Goal: Check status: Check status

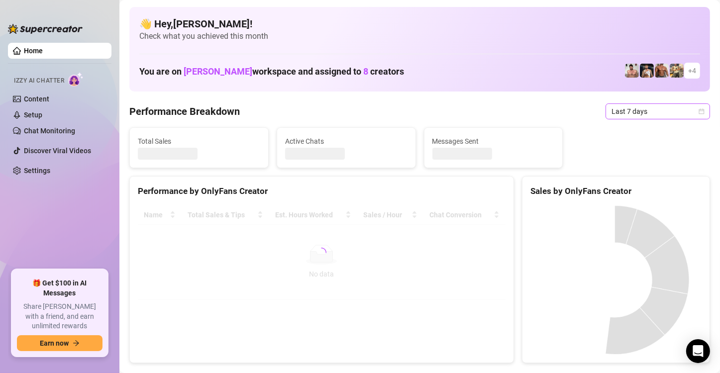
click at [640, 113] on span "Last 7 days" at bounding box center [657, 111] width 92 height 15
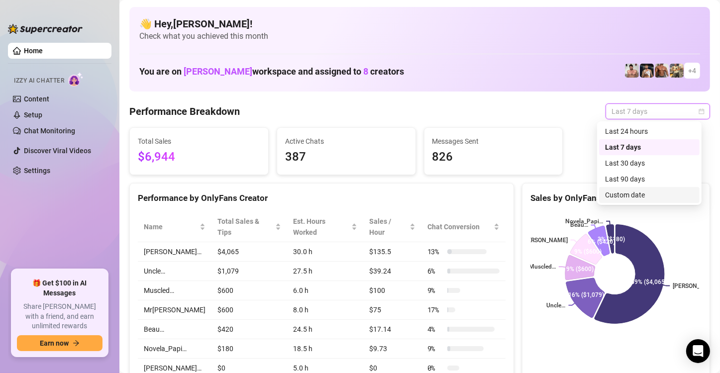
click at [631, 193] on div "Custom date" at bounding box center [649, 194] width 89 height 11
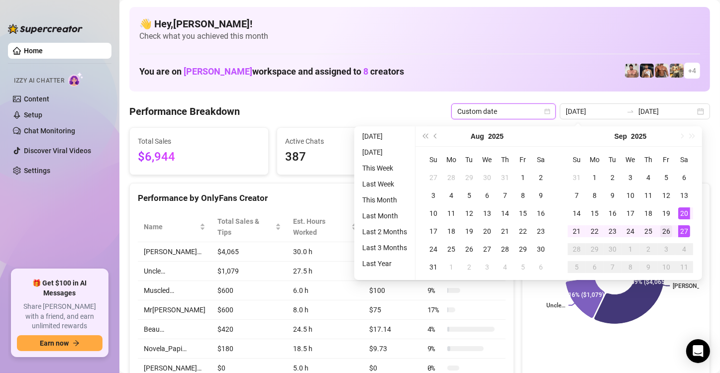
type input "[DATE]"
click at [663, 231] on div "26" at bounding box center [666, 231] width 12 height 12
click at [682, 232] on div "27" at bounding box center [684, 231] width 12 height 12
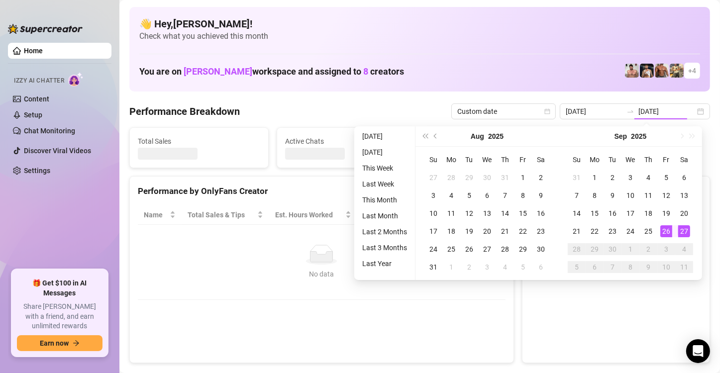
type input "2025-09-26"
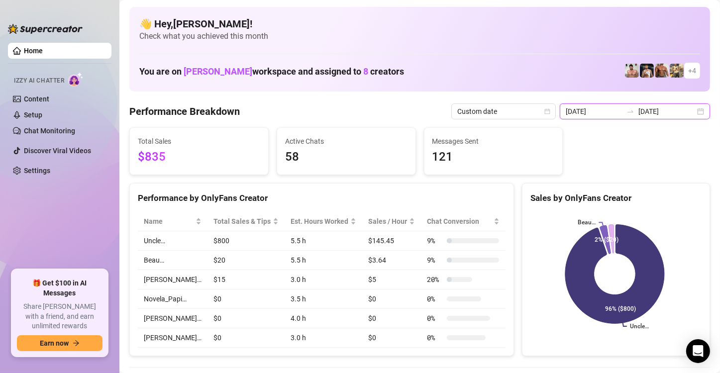
click at [667, 112] on input "2025-09-27" at bounding box center [666, 111] width 57 height 11
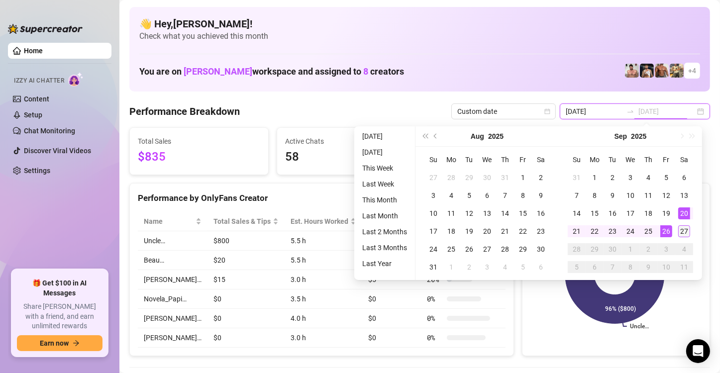
type input "2025-09-27"
click at [687, 229] on div "27" at bounding box center [684, 231] width 12 height 12
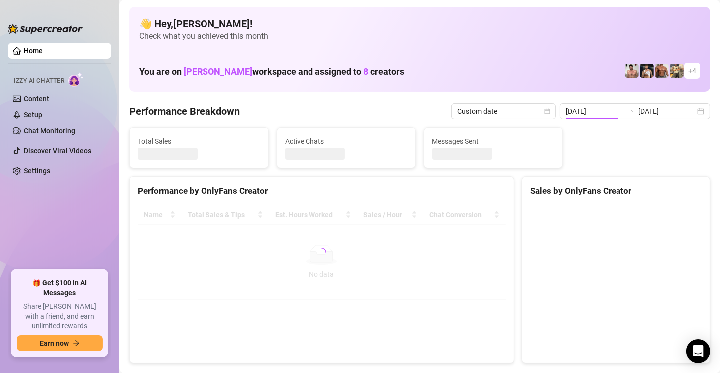
type input "2025-09-27"
